Goal: Task Accomplishment & Management: Use online tool/utility

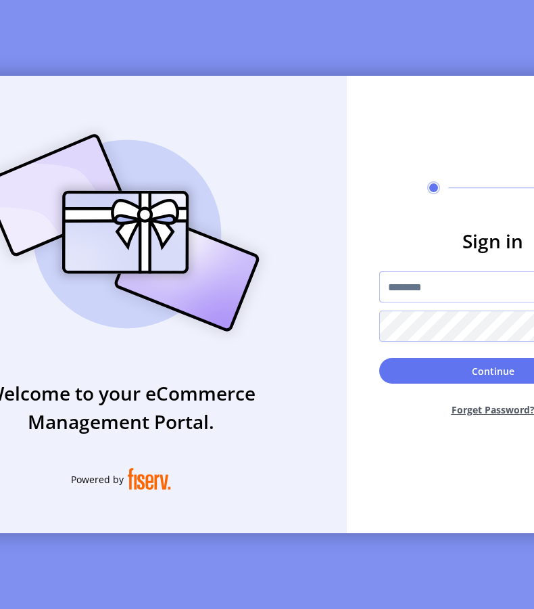
click at [444, 294] on input "text" at bounding box center [492, 286] width 227 height 31
type input "*********"
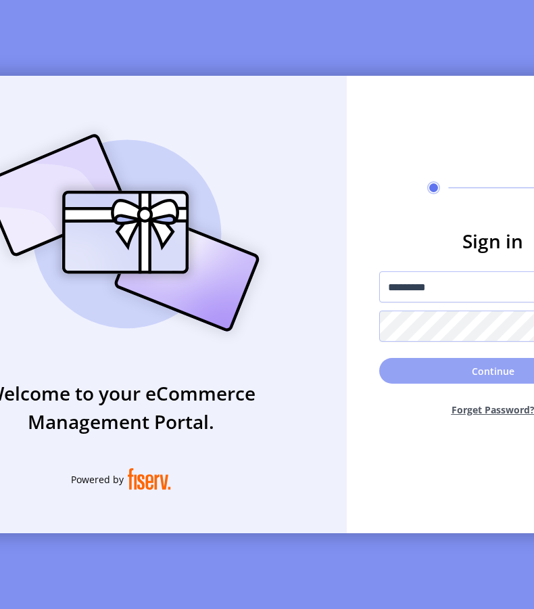
click at [386, 367] on button "Continue" at bounding box center [492, 371] width 227 height 26
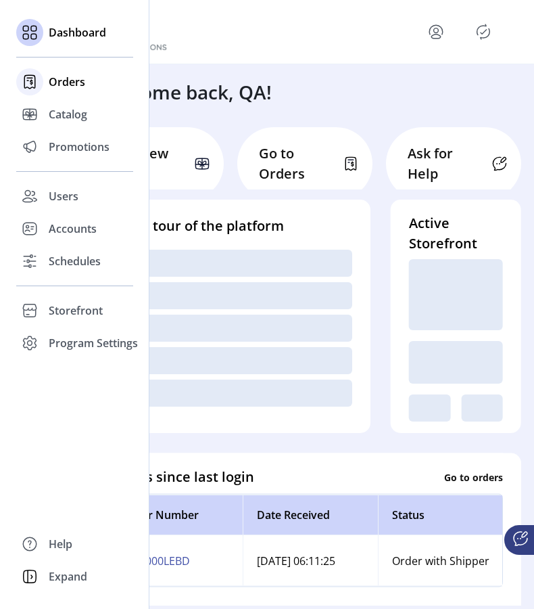
click at [68, 80] on span "Orders" at bounding box center [67, 82] width 37 height 16
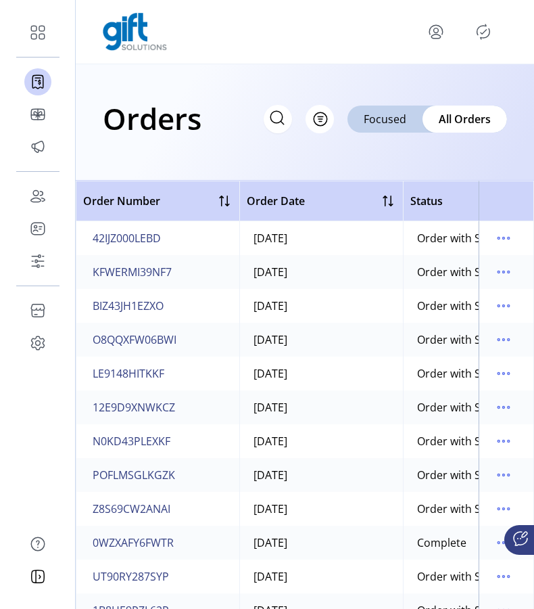
click at [282, 126] on icon at bounding box center [277, 118] width 22 height 22
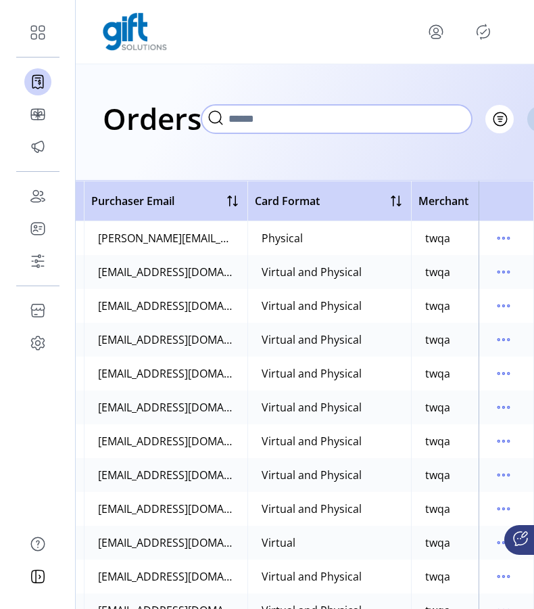
scroll to position [0, 749]
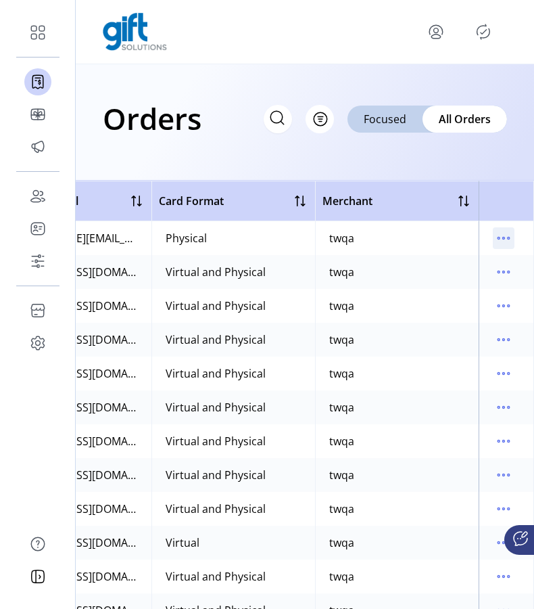
click at [493, 231] on icon "menu" at bounding box center [504, 238] width 22 height 22
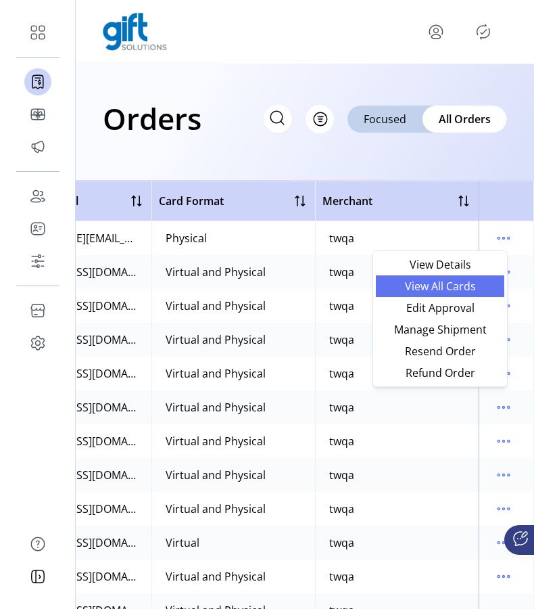
click at [450, 285] on span "View All Cards" at bounding box center [440, 286] width 112 height 11
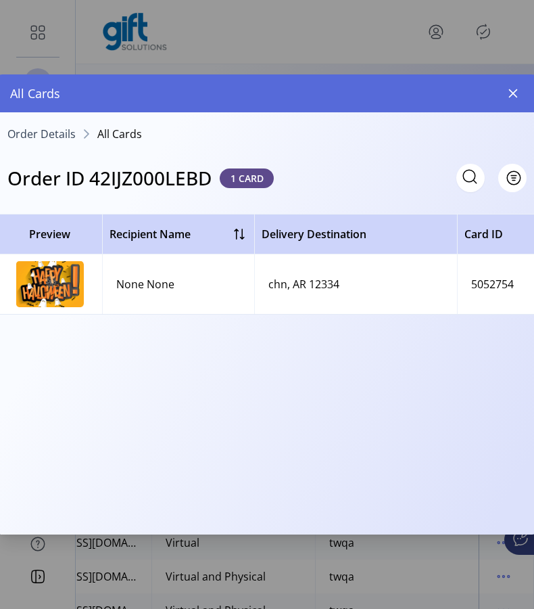
click at [76, 279] on img at bounding box center [50, 284] width 68 height 46
click at [55, 133] on span "Order Details" at bounding box center [41, 134] width 68 height 11
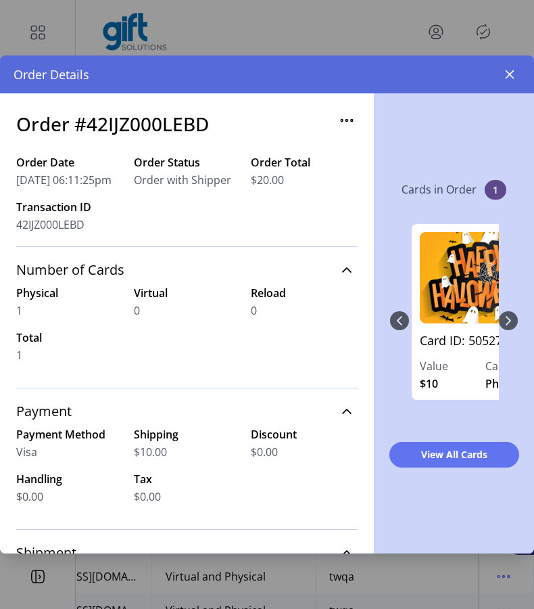
click at [336, 122] on icon "button" at bounding box center [347, 121] width 22 height 22
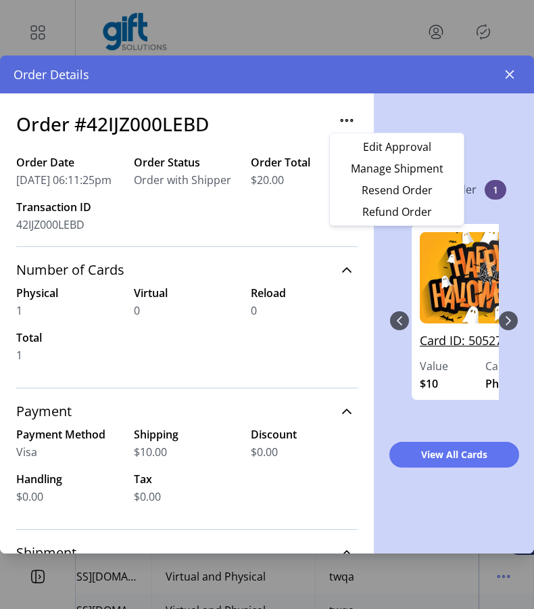
click at [463, 344] on link "Card ID: 5052754" at bounding box center [485, 344] width 131 height 26
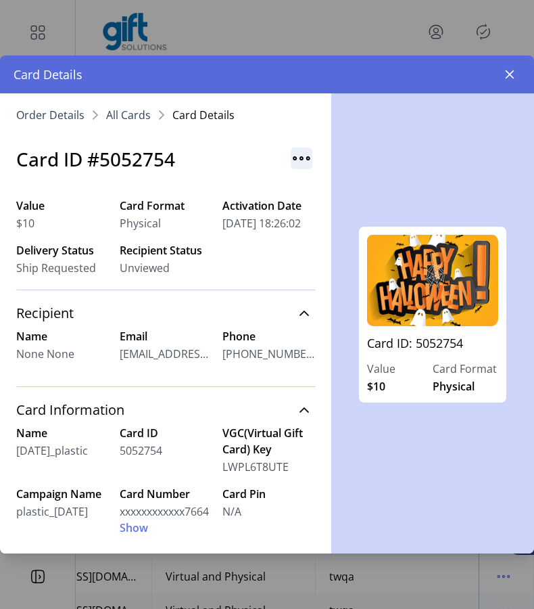
click at [302, 151] on img "button" at bounding box center [302, 158] width 22 height 22
click at [320, 188] on span "Resend Card" at bounding box center [349, 187] width 112 height 11
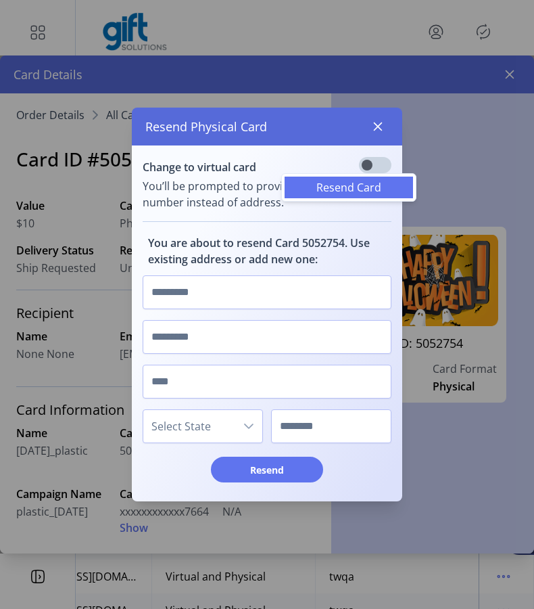
scroll to position [7, 4]
click at [225, 301] on input "text" at bounding box center [267, 292] width 249 height 34
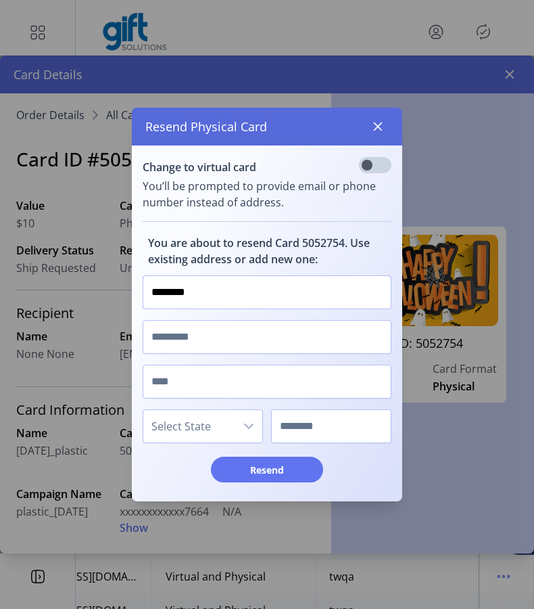
type input "********"
type input "*****"
click at [175, 426] on span "Select State" at bounding box center [189, 426] width 92 height 32
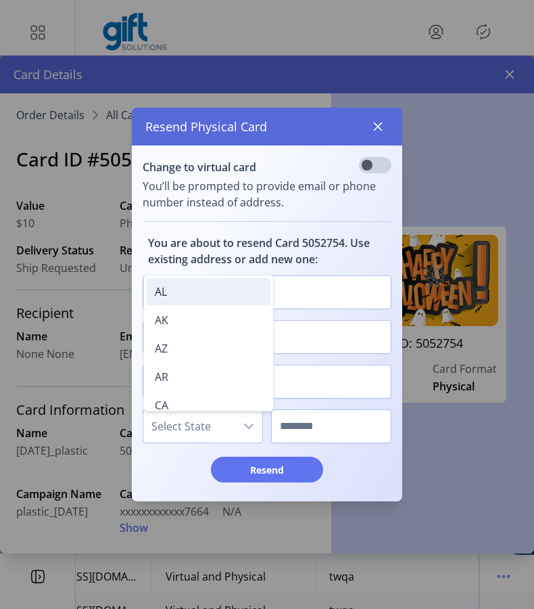
click at [202, 302] on li "AL" at bounding box center [209, 291] width 124 height 27
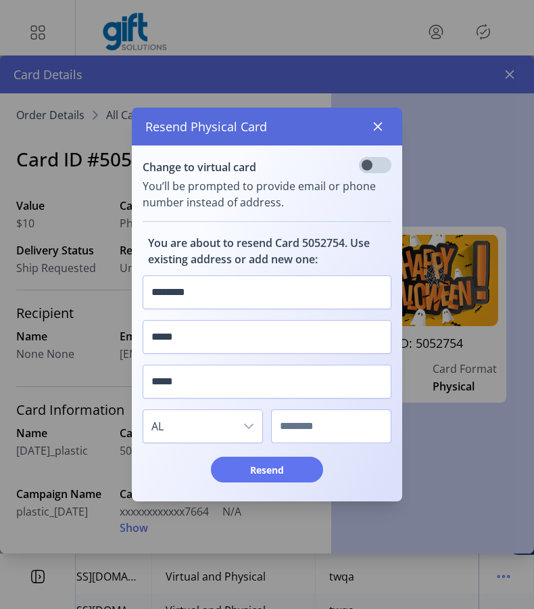
click at [300, 427] on input "text" at bounding box center [331, 426] width 120 height 34
type input "****"
click at [294, 472] on span "Resend" at bounding box center [267, 470] width 77 height 14
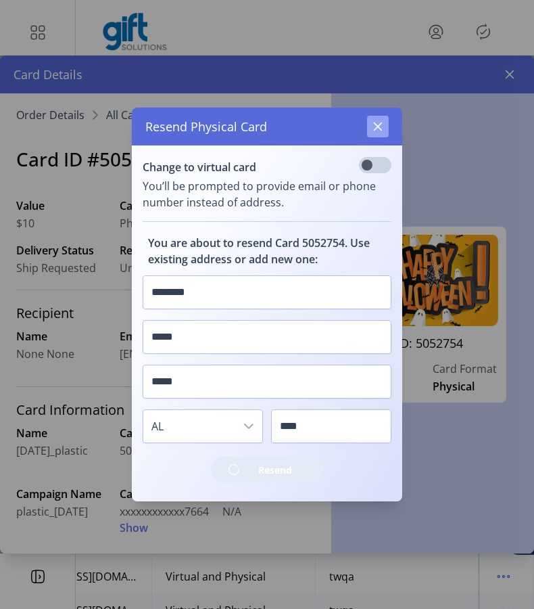
click at [381, 130] on icon "button" at bounding box center [378, 126] width 9 height 9
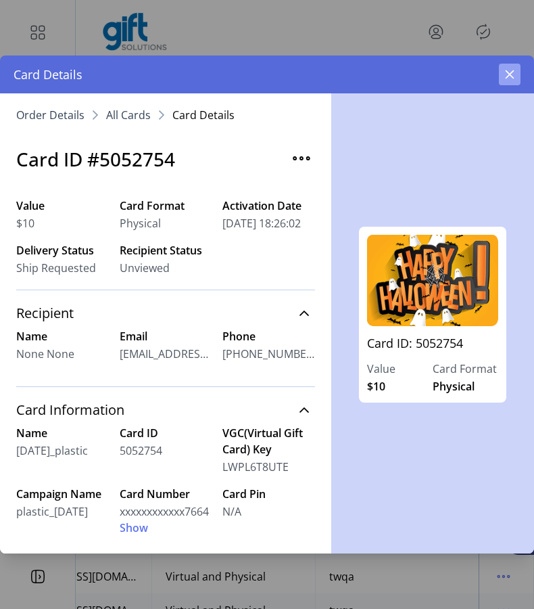
click at [515, 70] on icon "button" at bounding box center [510, 74] width 11 height 11
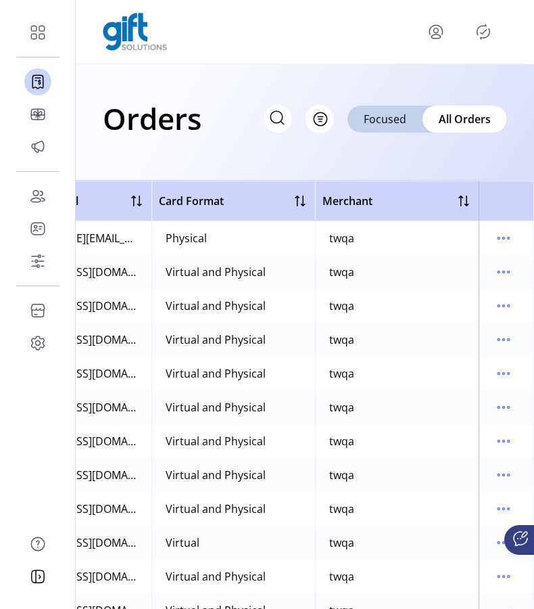
click at [256, 114] on div "Orders Filter Focused All Orders" at bounding box center [305, 118] width 404 height 47
click at [280, 118] on icon at bounding box center [277, 118] width 22 height 22
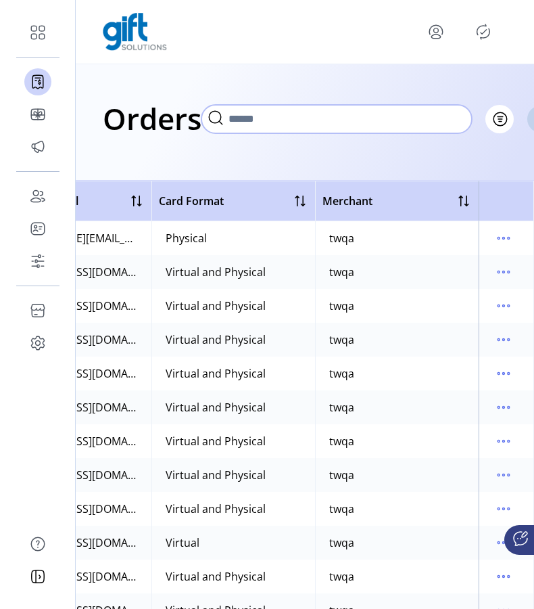
paste input "**********"
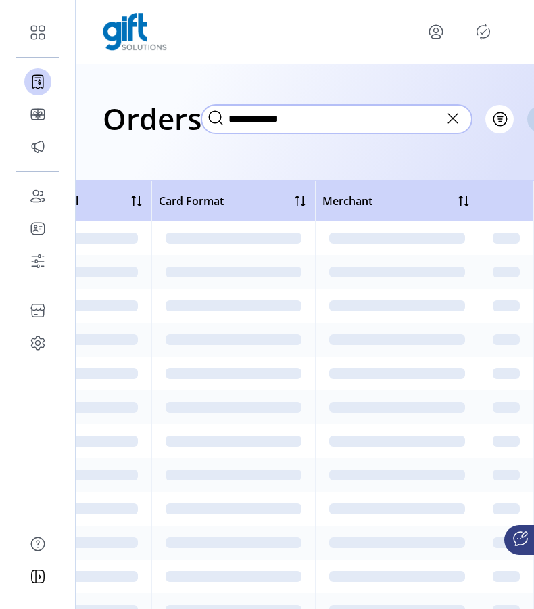
type input "**********"
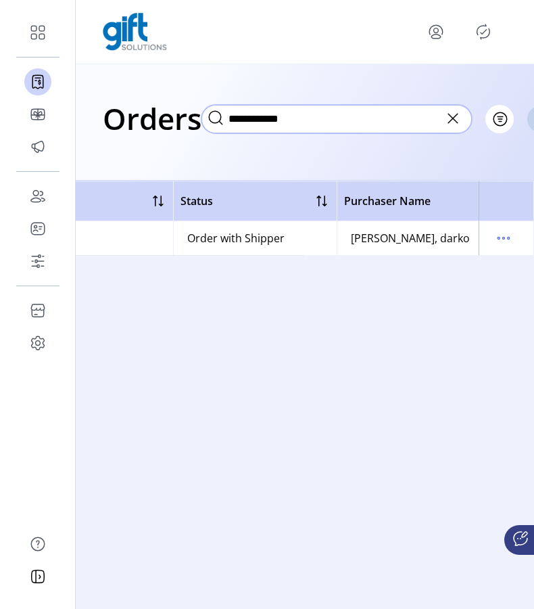
scroll to position [0, 271]
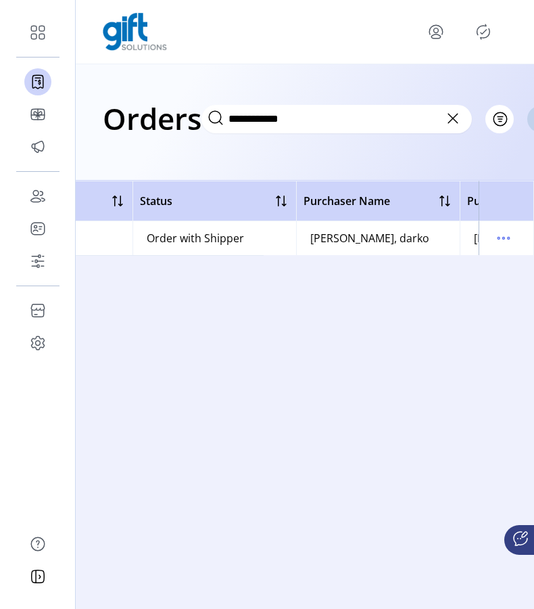
click at [454, 122] on icon at bounding box center [453, 119] width 22 height 22
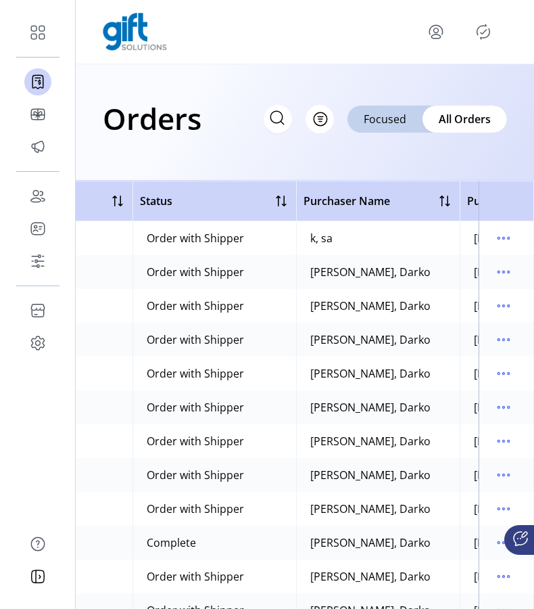
click at [279, 112] on icon at bounding box center [277, 117] width 12 height 12
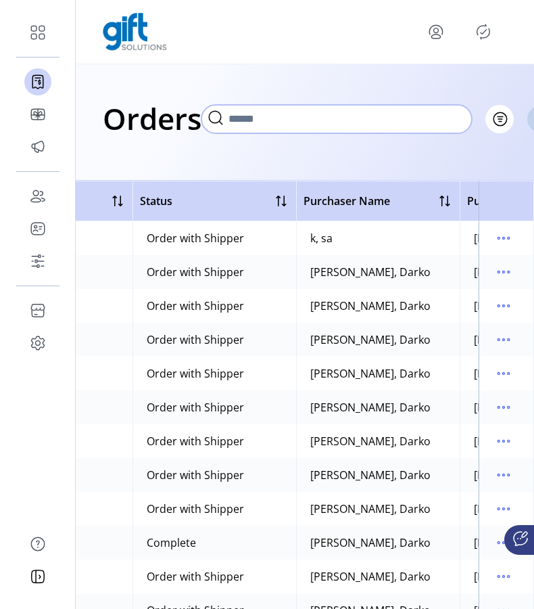
paste input "**********"
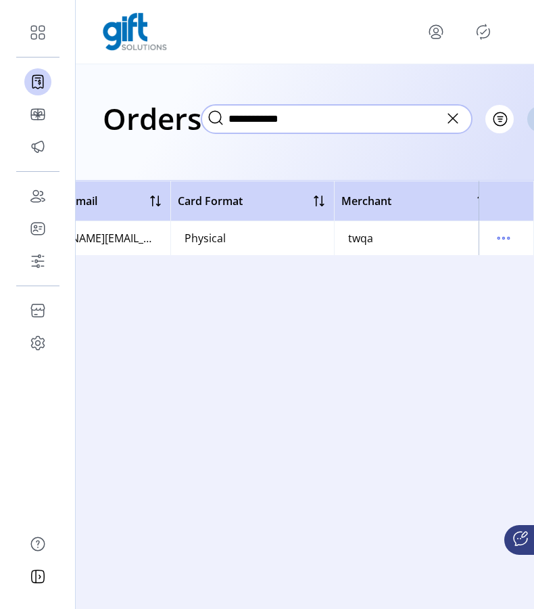
scroll to position [0, 743]
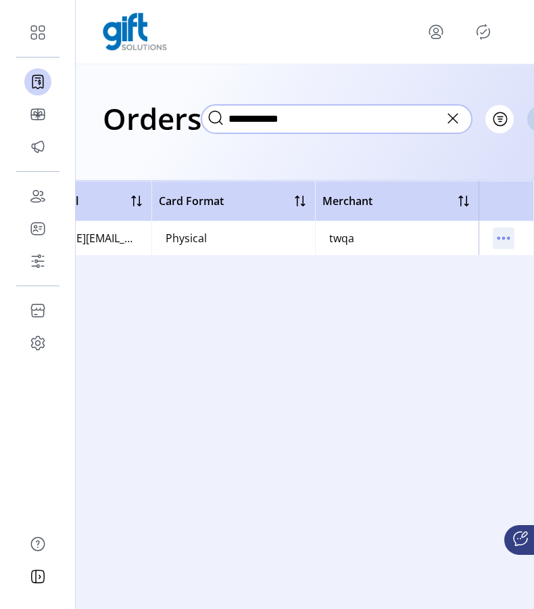
type input "**********"
click at [507, 243] on icon "menu" at bounding box center [504, 238] width 22 height 22
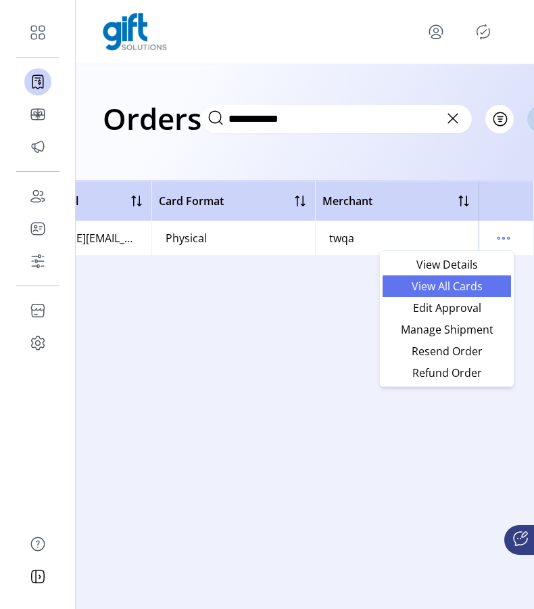
click at [465, 281] on span "View All Cards" at bounding box center [447, 286] width 112 height 11
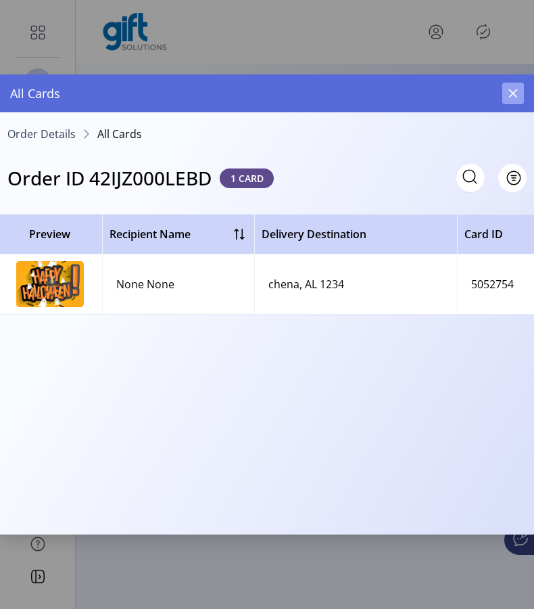
click at [516, 94] on icon "button" at bounding box center [513, 93] width 11 height 11
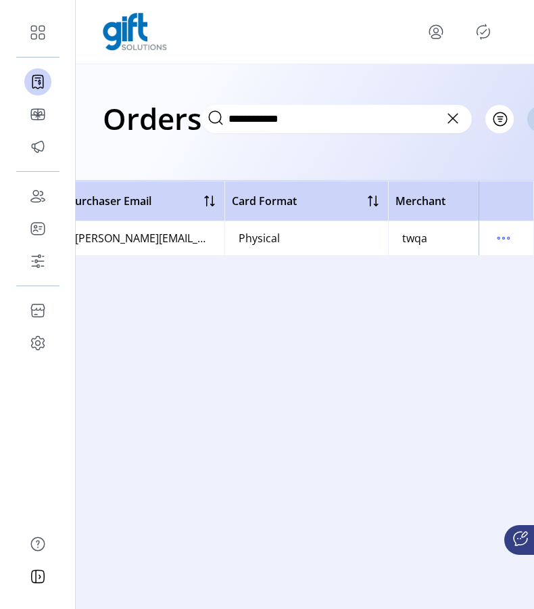
scroll to position [0, 743]
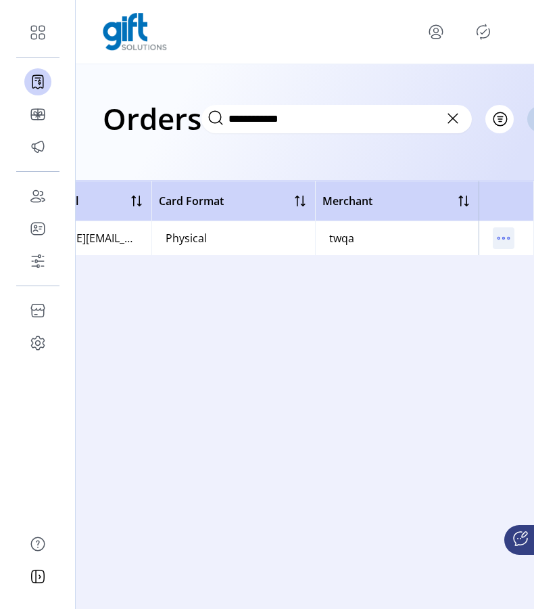
click at [498, 240] on icon "menu" at bounding box center [504, 238] width 22 height 22
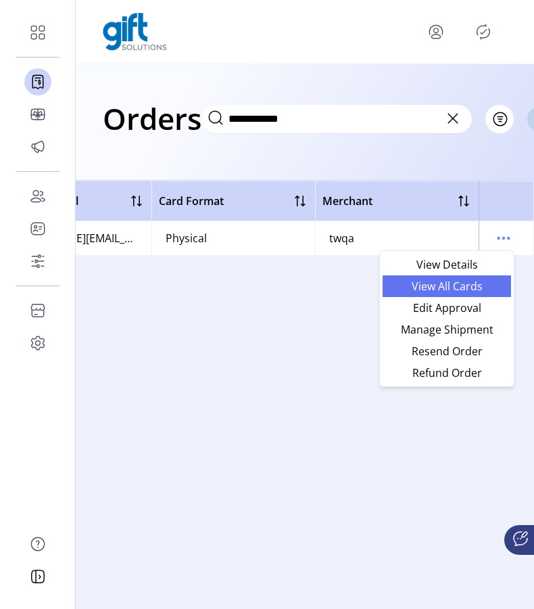
click at [456, 281] on span "View All Cards" at bounding box center [447, 286] width 112 height 11
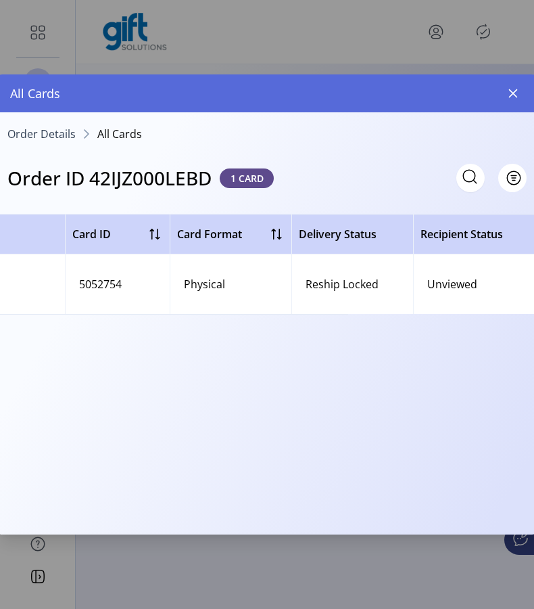
scroll to position [0, 486]
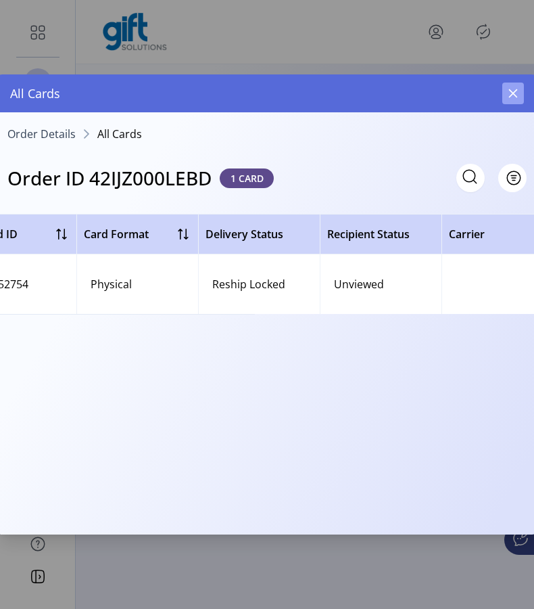
click at [513, 89] on icon "button" at bounding box center [513, 93] width 11 height 11
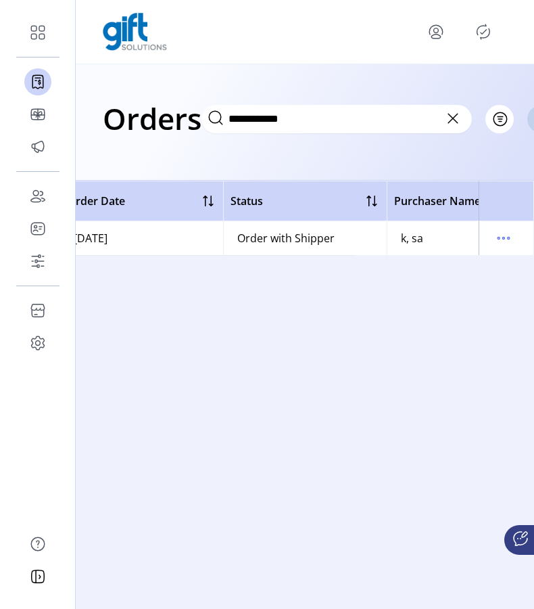
scroll to position [0, 264]
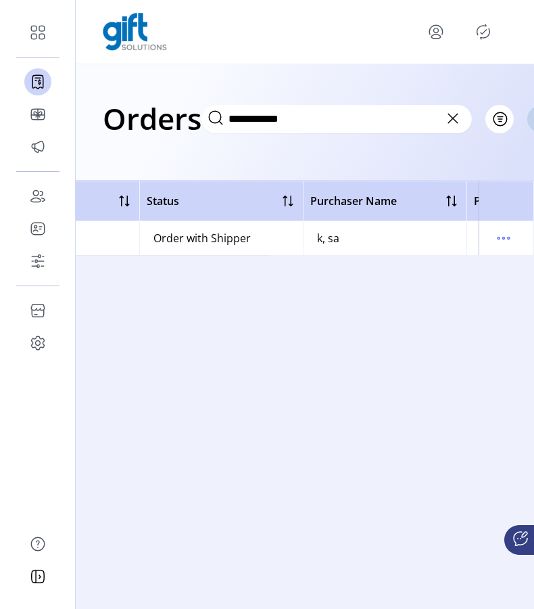
click at [443, 116] on icon at bounding box center [453, 119] width 22 height 22
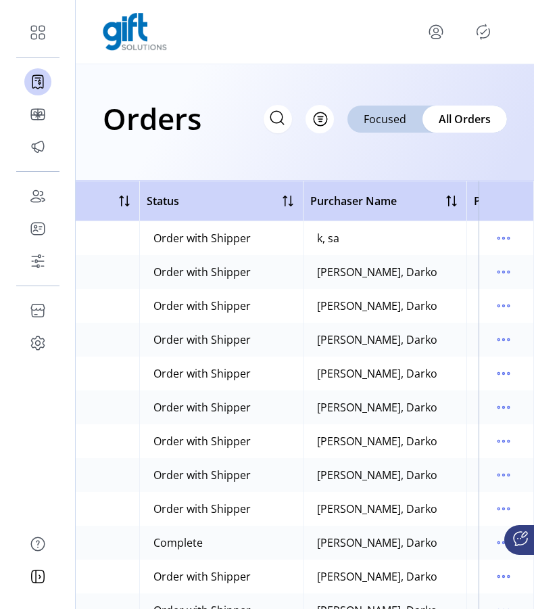
click at [273, 116] on icon at bounding box center [277, 118] width 22 height 22
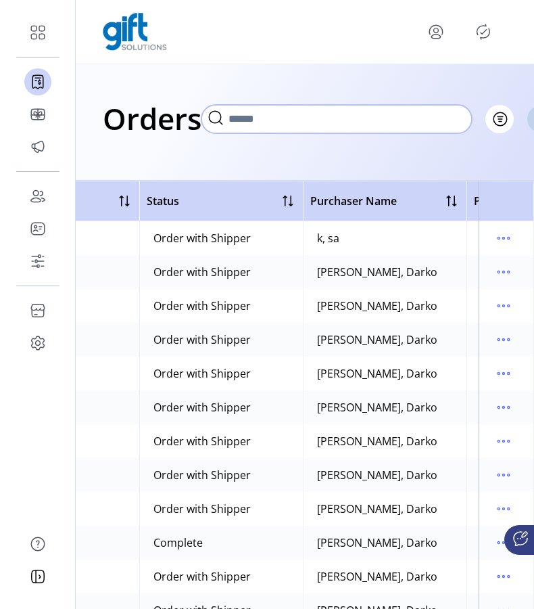
paste input "**********"
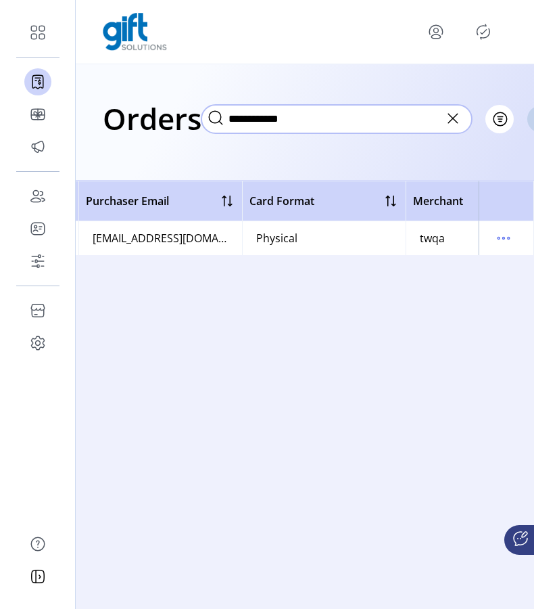
scroll to position [0, 733]
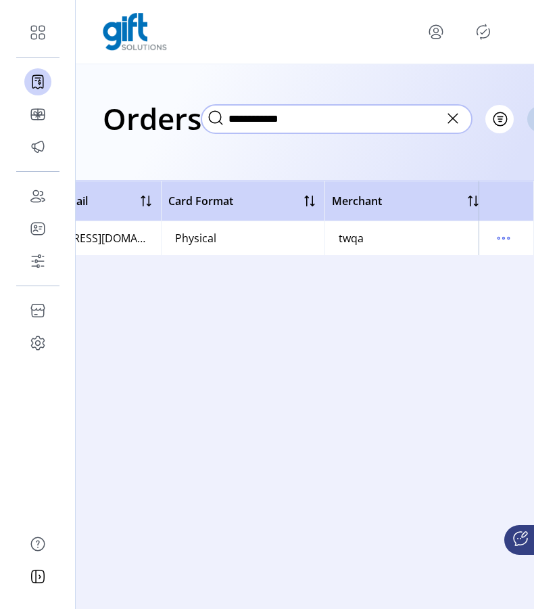
type input "**********"
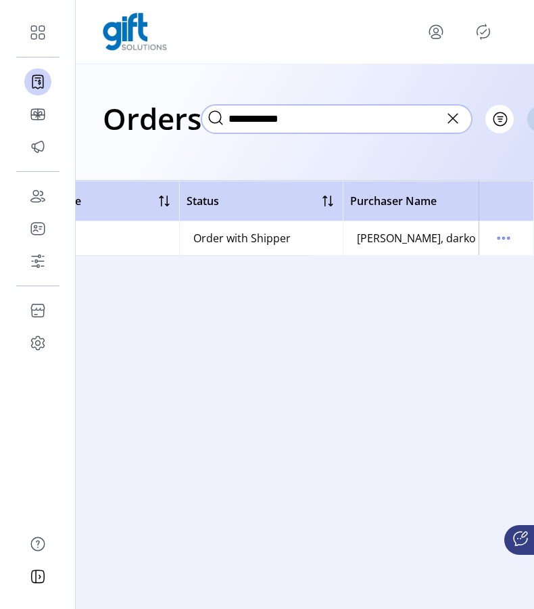
scroll to position [0, 298]
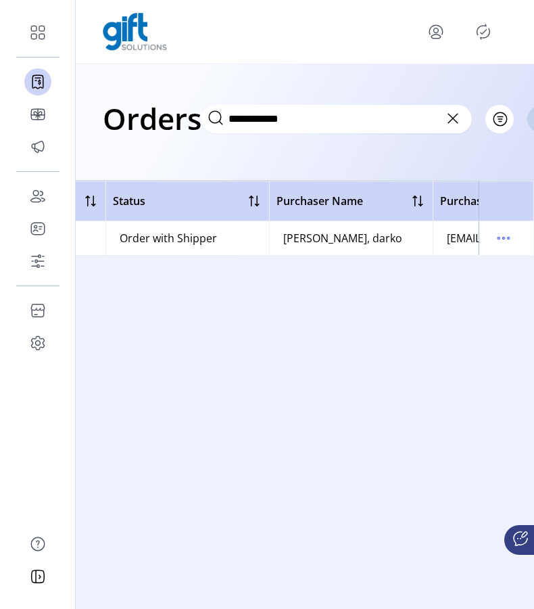
click at [452, 122] on icon at bounding box center [453, 119] width 22 height 22
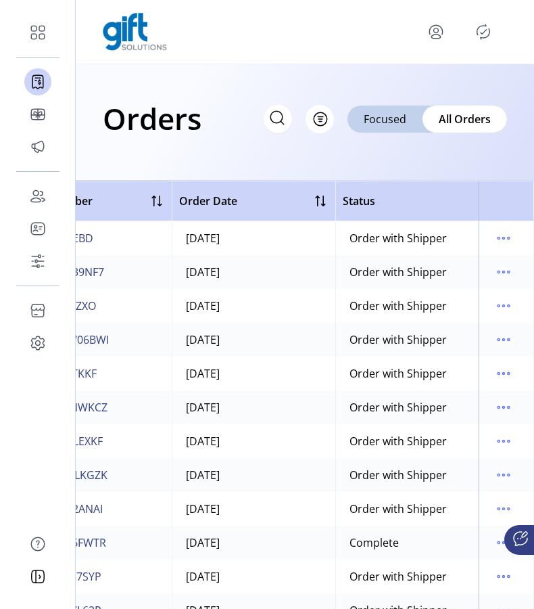
scroll to position [0, 0]
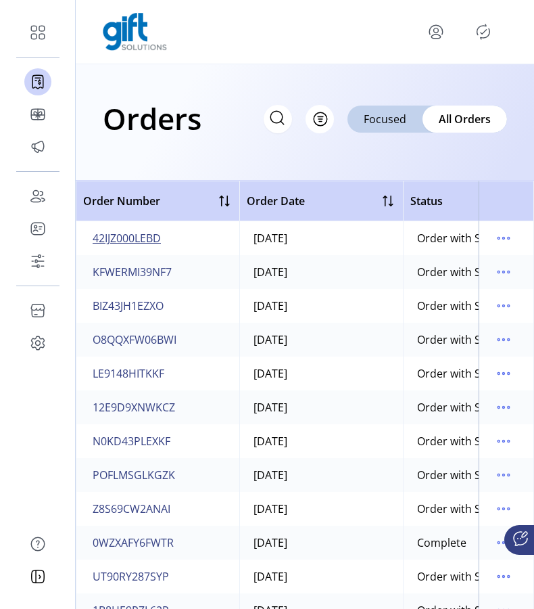
click at [132, 241] on span "42IJZ000LEBD" at bounding box center [127, 238] width 68 height 16
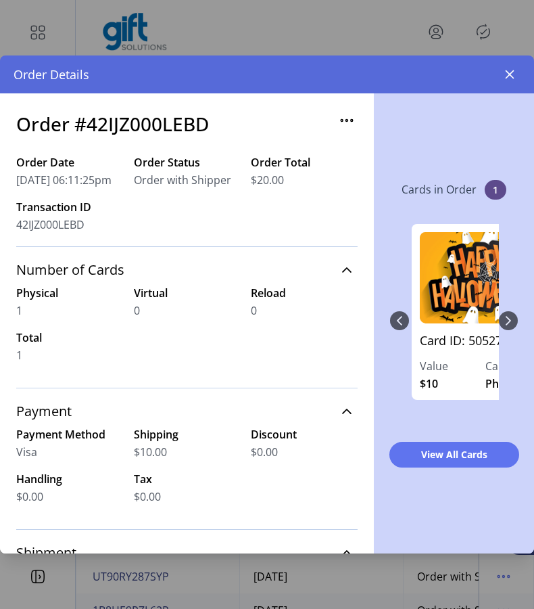
click at [167, 120] on h3 "Order #42IJZ000LEBD" at bounding box center [112, 124] width 193 height 28
copy h3 "42IJZ000LEBD"
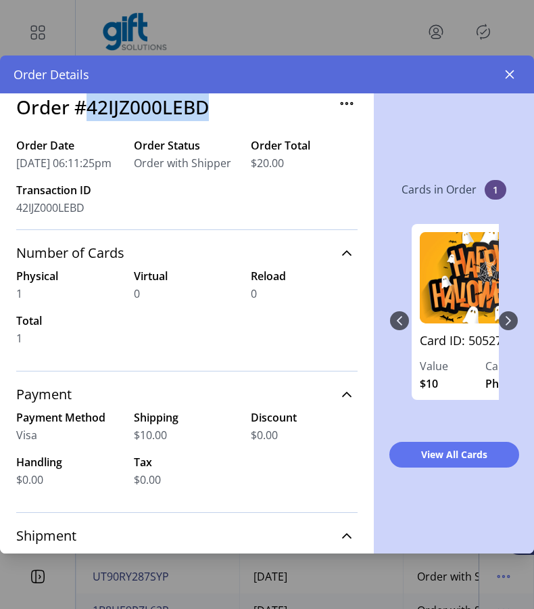
scroll to position [25, 0]
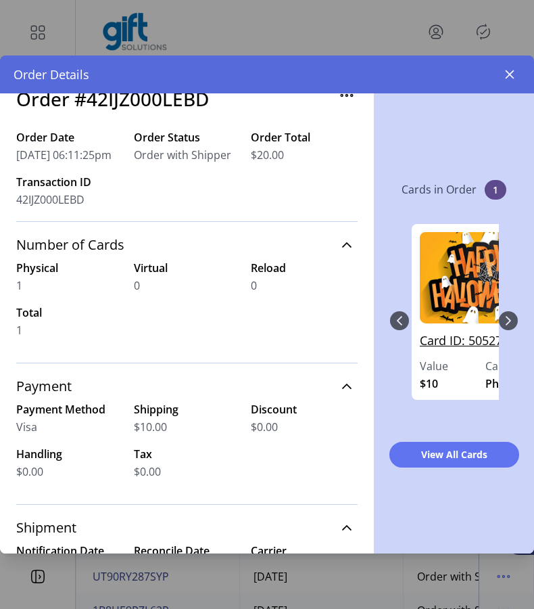
click at [461, 343] on link "Card ID: 5052754" at bounding box center [485, 344] width 131 height 26
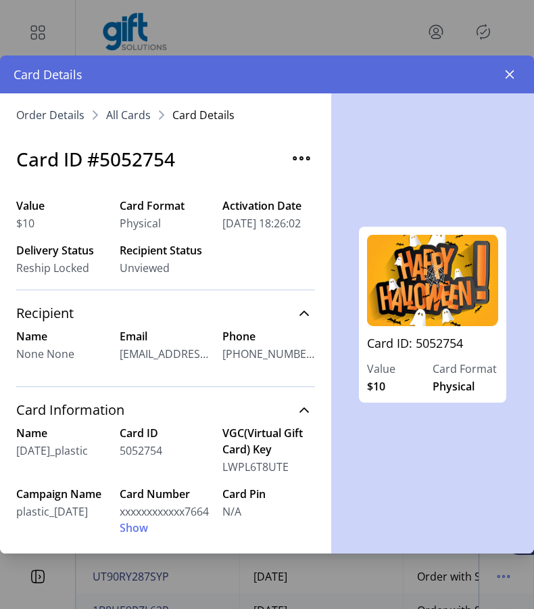
click at [145, 158] on h3 "Card ID #5052754" at bounding box center [95, 159] width 159 height 28
copy h3 "5052754"
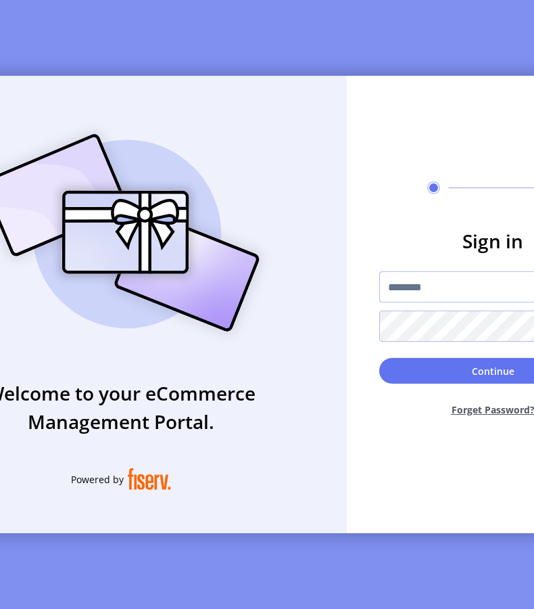
click at [459, 290] on input "text" at bounding box center [492, 286] width 227 height 31
type input "*********"
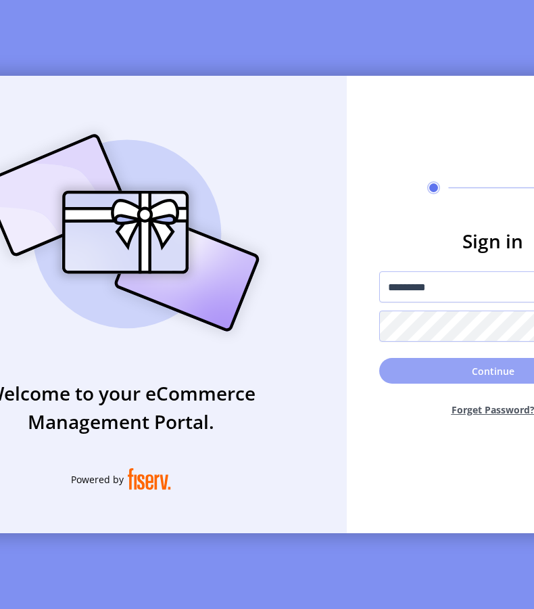
click at [422, 379] on button "Continue" at bounding box center [492, 371] width 227 height 26
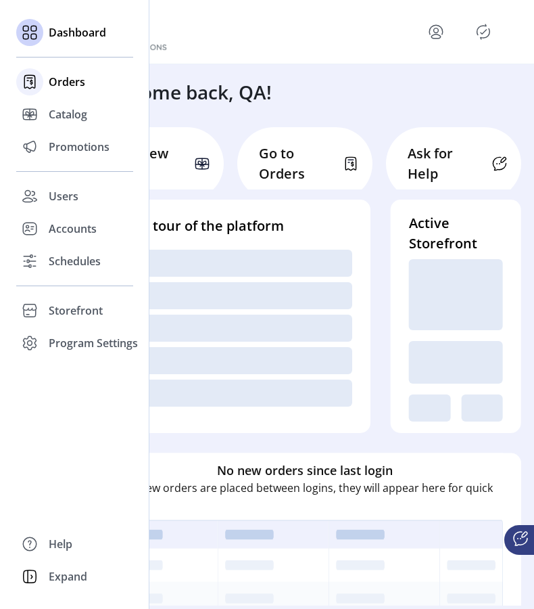
click at [70, 88] on span "Orders" at bounding box center [67, 82] width 37 height 16
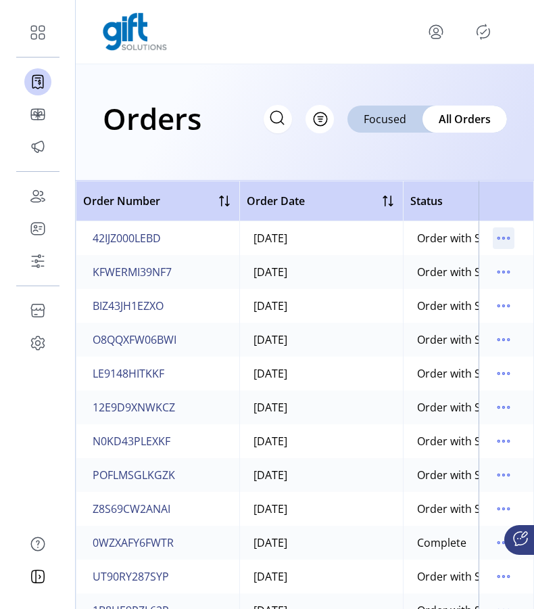
click at [503, 246] on icon "menu" at bounding box center [504, 238] width 22 height 22
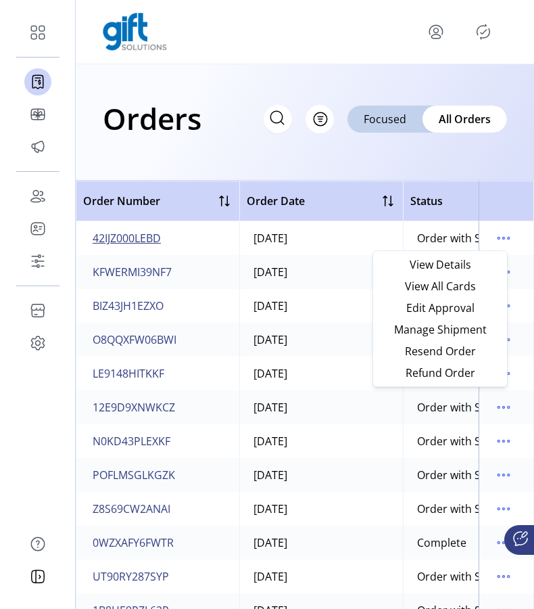
click at [149, 237] on span "42IJZ000LEBD" at bounding box center [127, 238] width 68 height 16
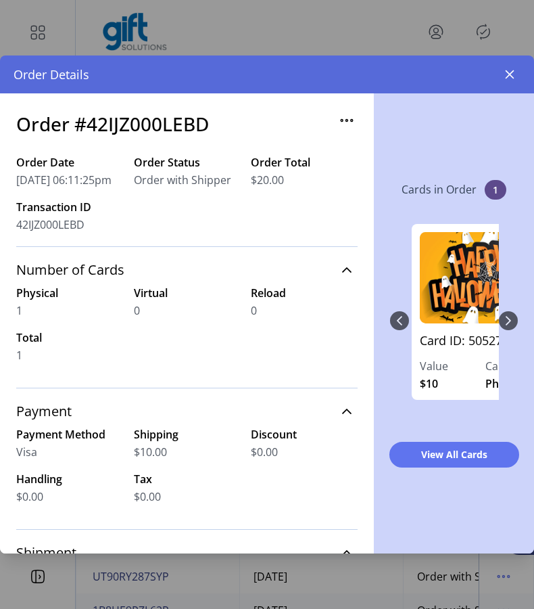
click at [338, 118] on icon "button" at bounding box center [347, 121] width 22 height 22
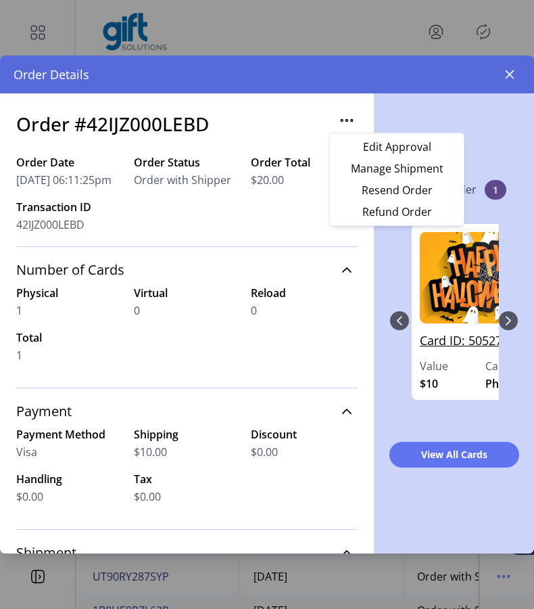
click at [459, 344] on link "Card ID: 5052754" at bounding box center [485, 344] width 131 height 26
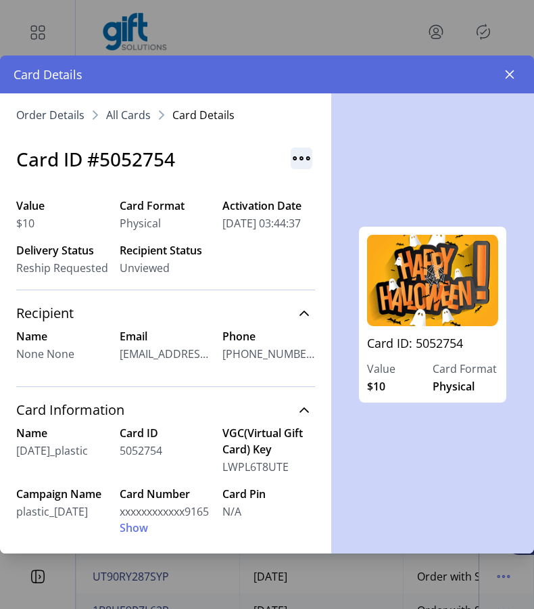
click at [293, 149] on img "button" at bounding box center [302, 158] width 22 height 22
click at [310, 177] on link "Resend Card" at bounding box center [349, 188] width 129 height 22
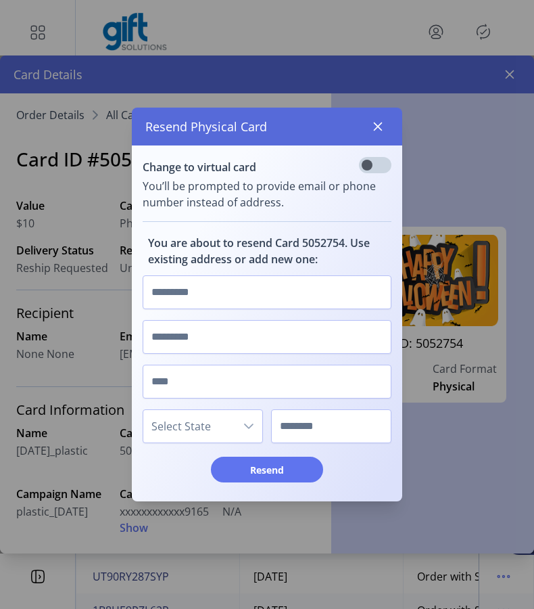
scroll to position [7, 4]
click at [283, 290] on input "text" at bounding box center [267, 292] width 249 height 34
type input "*****"
type input "***"
type input "**"
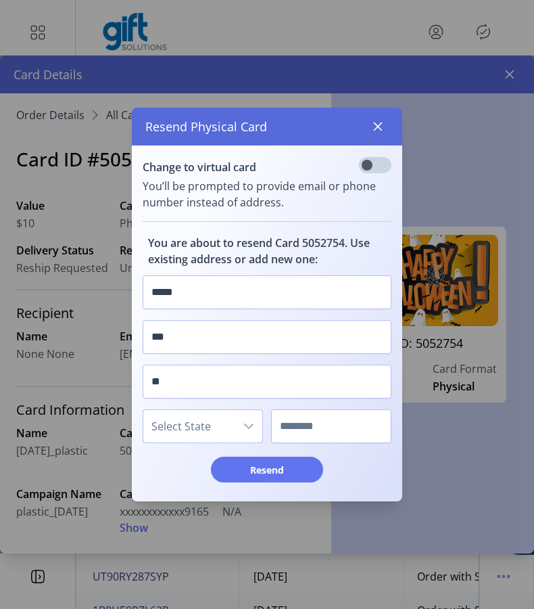
click at [200, 430] on span "Select State" at bounding box center [189, 426] width 92 height 32
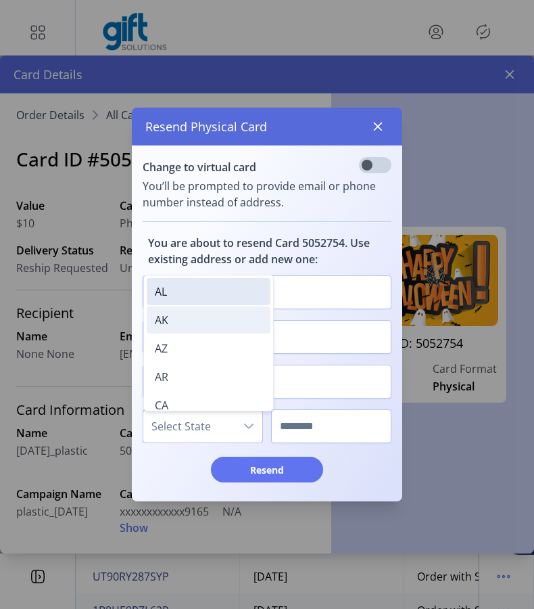
click at [179, 316] on li "AK" at bounding box center [209, 319] width 124 height 27
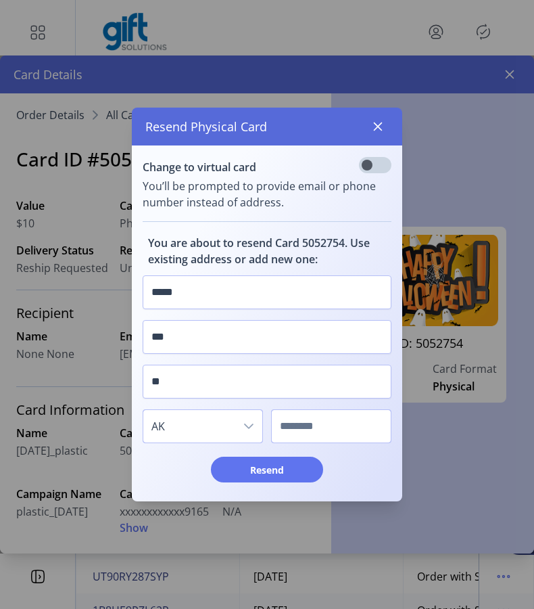
click at [342, 427] on input "text" at bounding box center [331, 426] width 120 height 34
type input "****"
click at [298, 471] on span "Resend" at bounding box center [267, 470] width 77 height 14
